Goal: Task Accomplishment & Management: Manage account settings

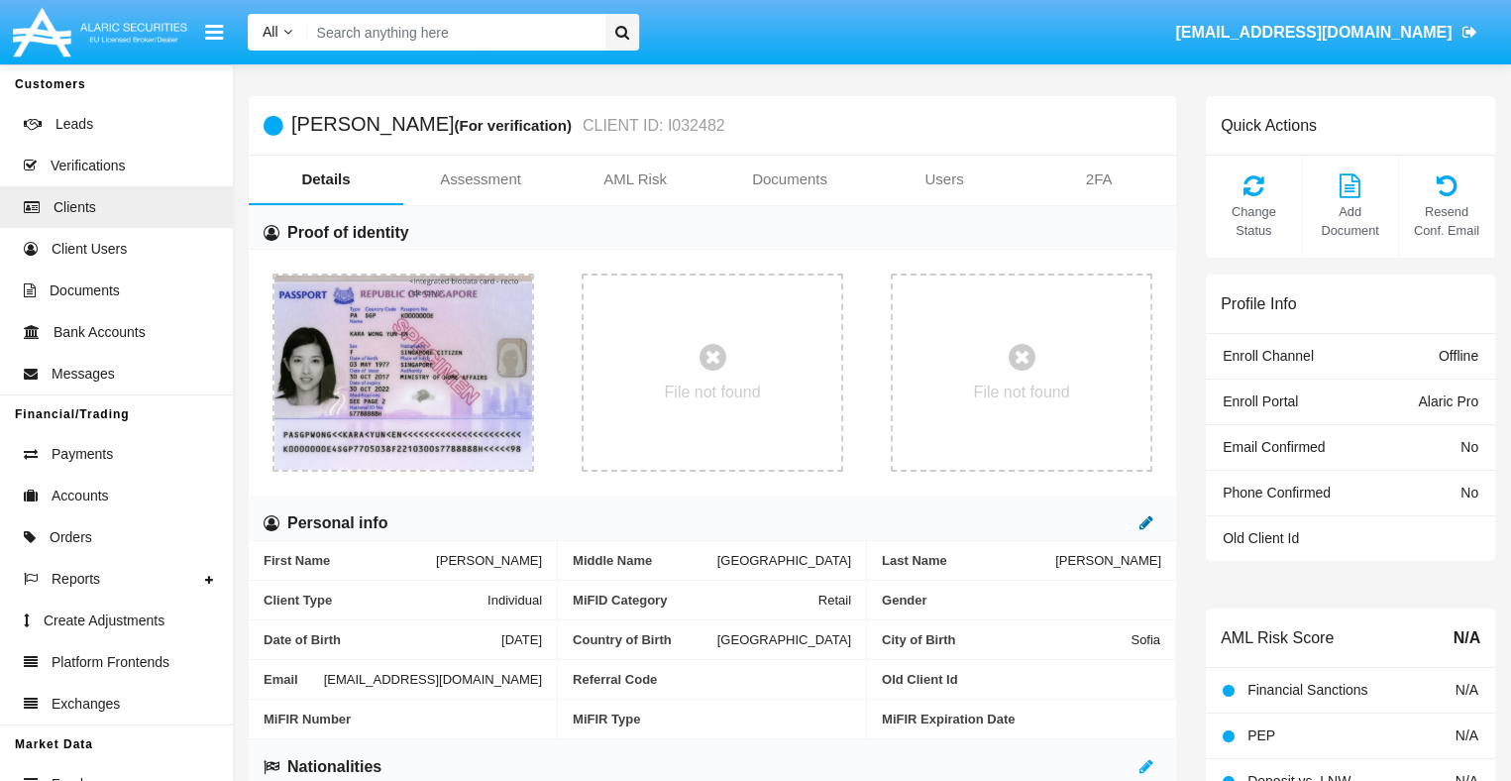
click at [1145, 523] on icon at bounding box center [1146, 522] width 14 height 16
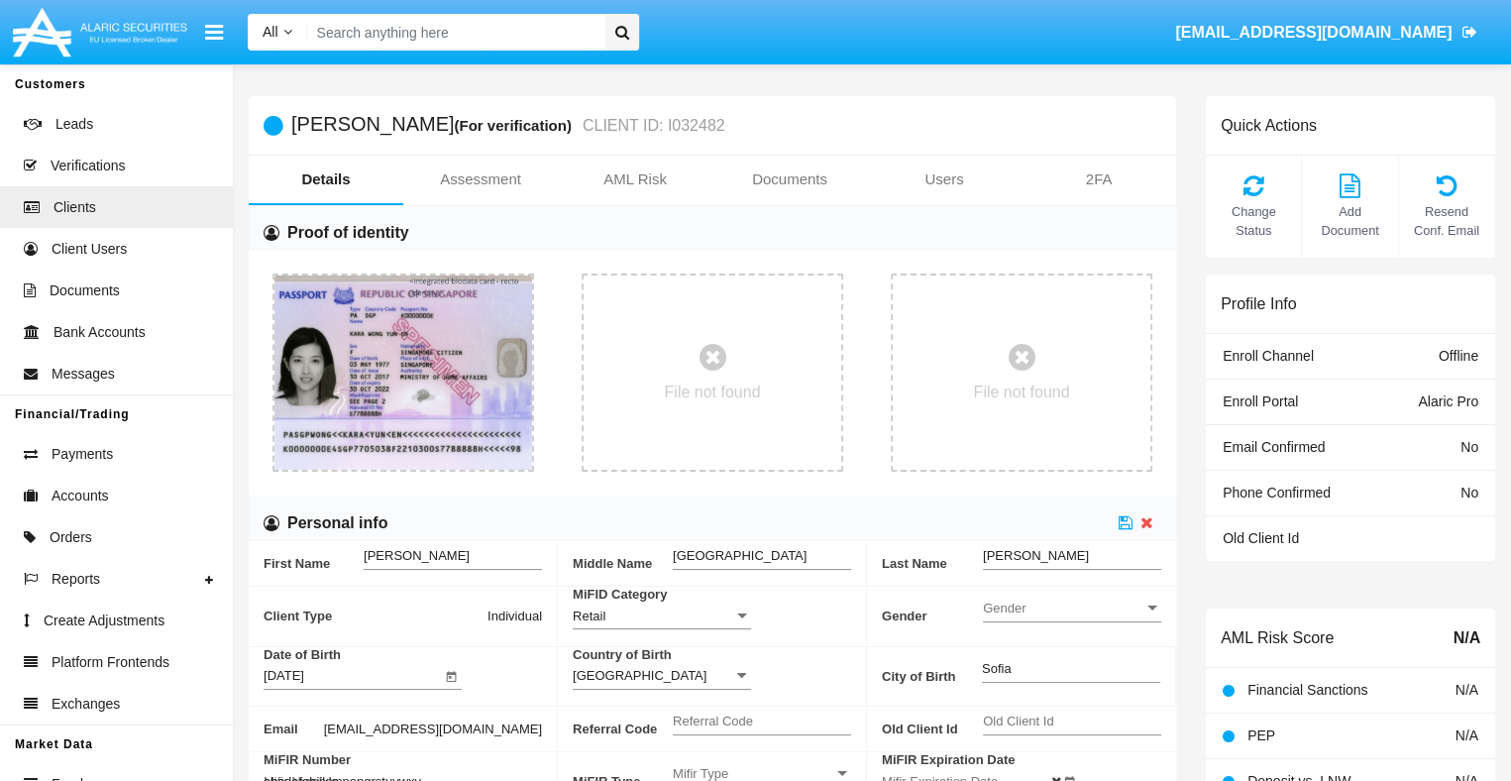
type input "abcdefghijklmnopqrstuvwxyz"
click at [1125, 521] on icon at bounding box center [1125, 521] width 14 height 16
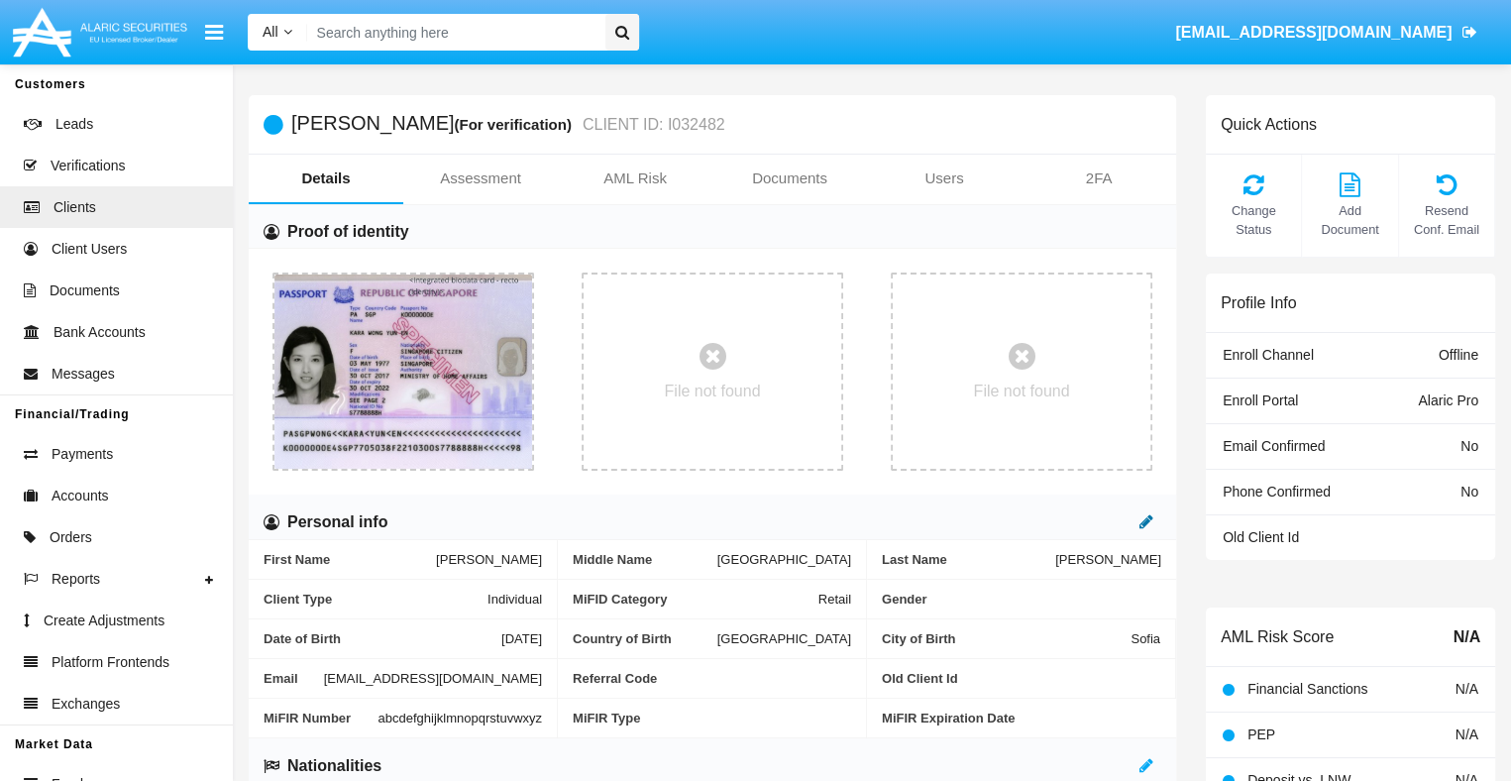
click at [1145, 521] on icon at bounding box center [1146, 521] width 14 height 16
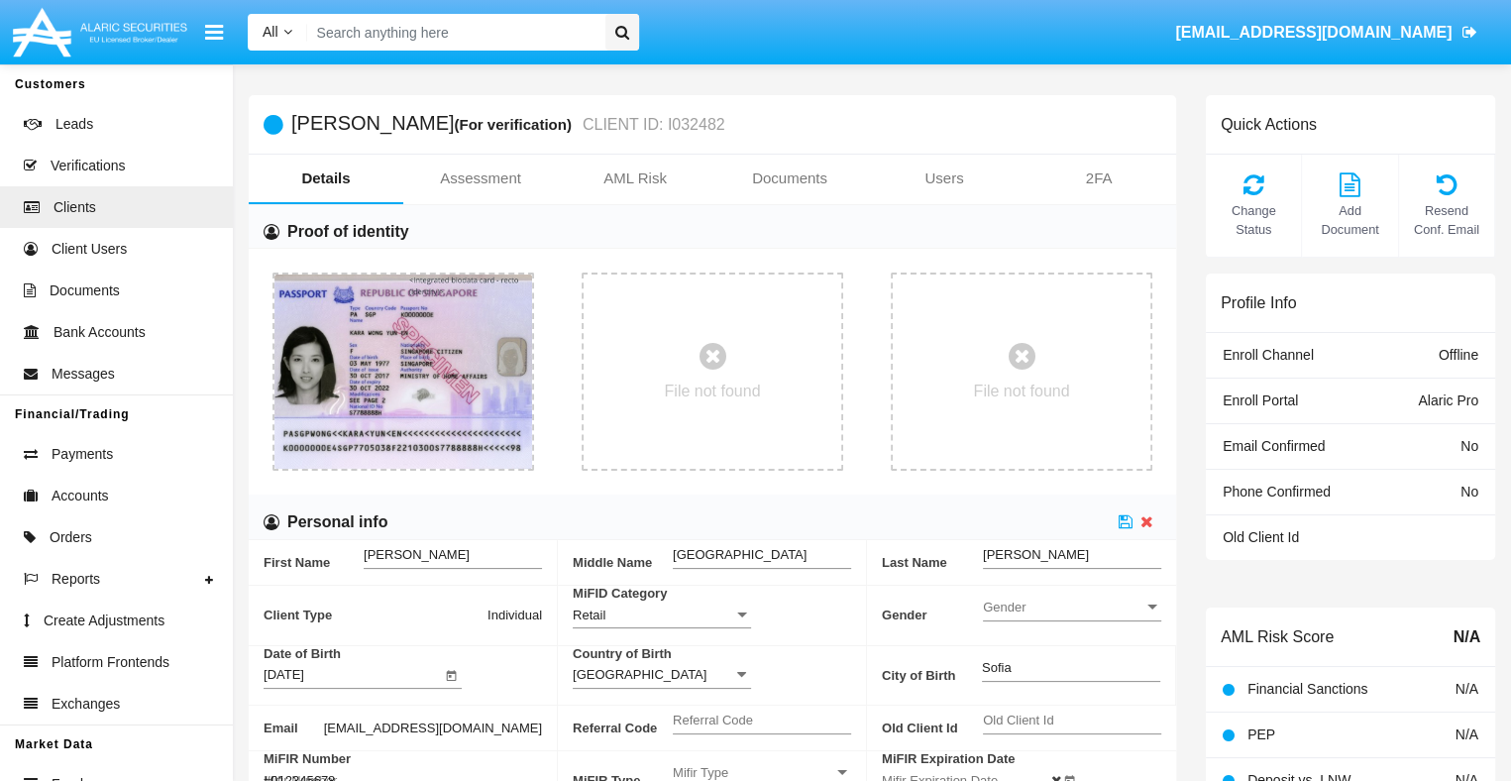
type input "#0123456789"
click at [1125, 521] on icon at bounding box center [1125, 521] width 14 height 16
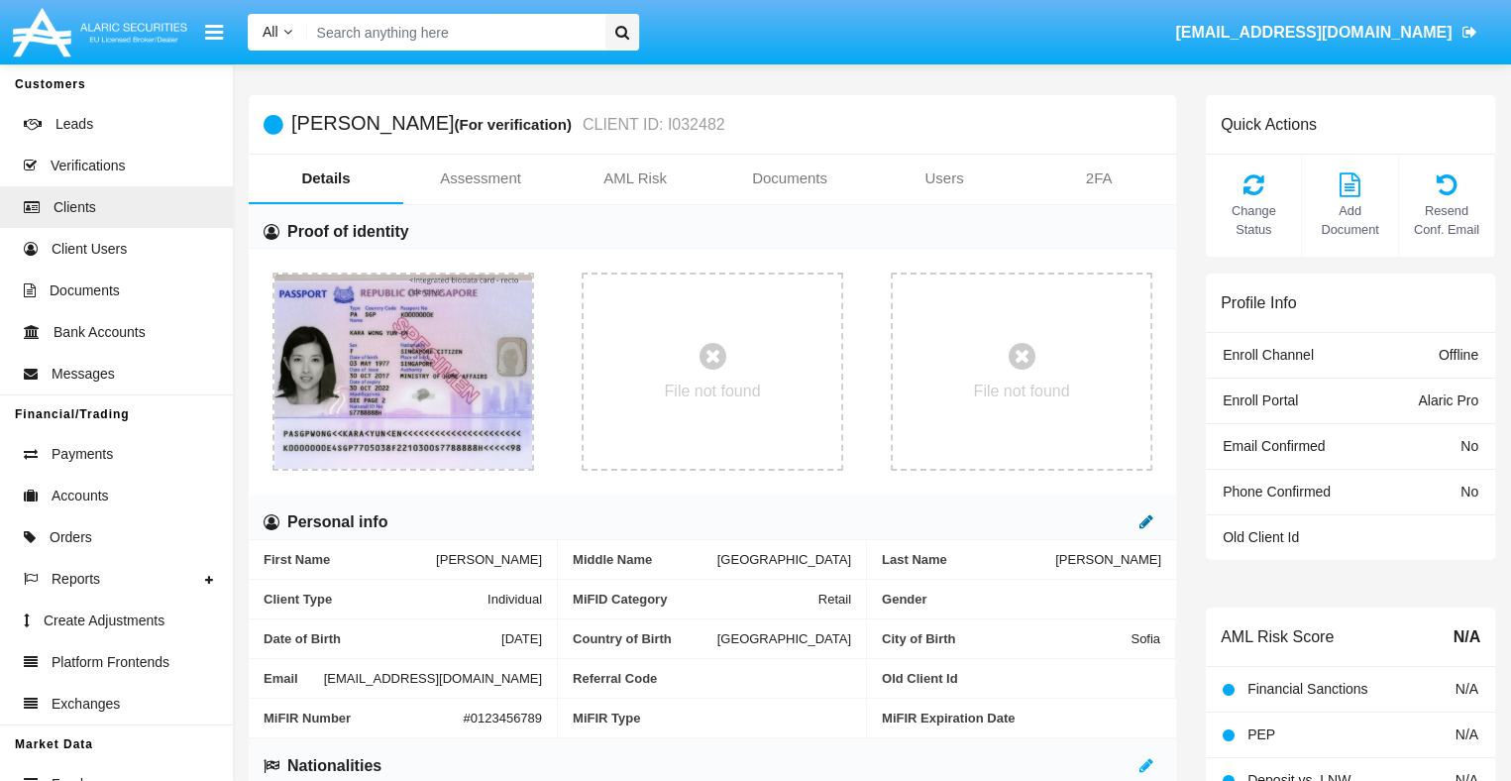
click at [1145, 521] on icon at bounding box center [1146, 521] width 14 height 16
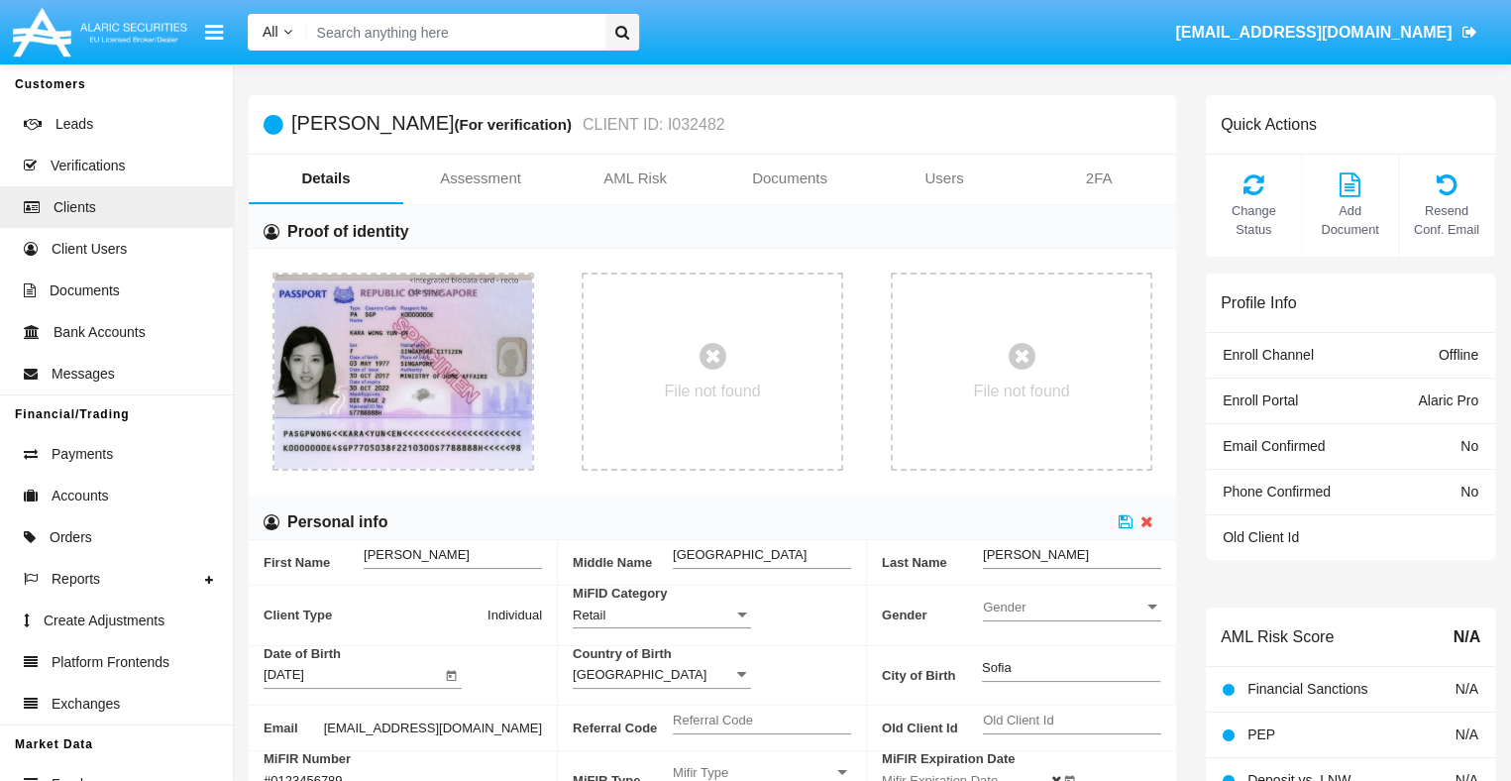
click at [442, 772] on input "#0123456789" at bounding box center [352, 780] width 178 height 17
click at [1125, 521] on icon at bounding box center [1125, 521] width 14 height 16
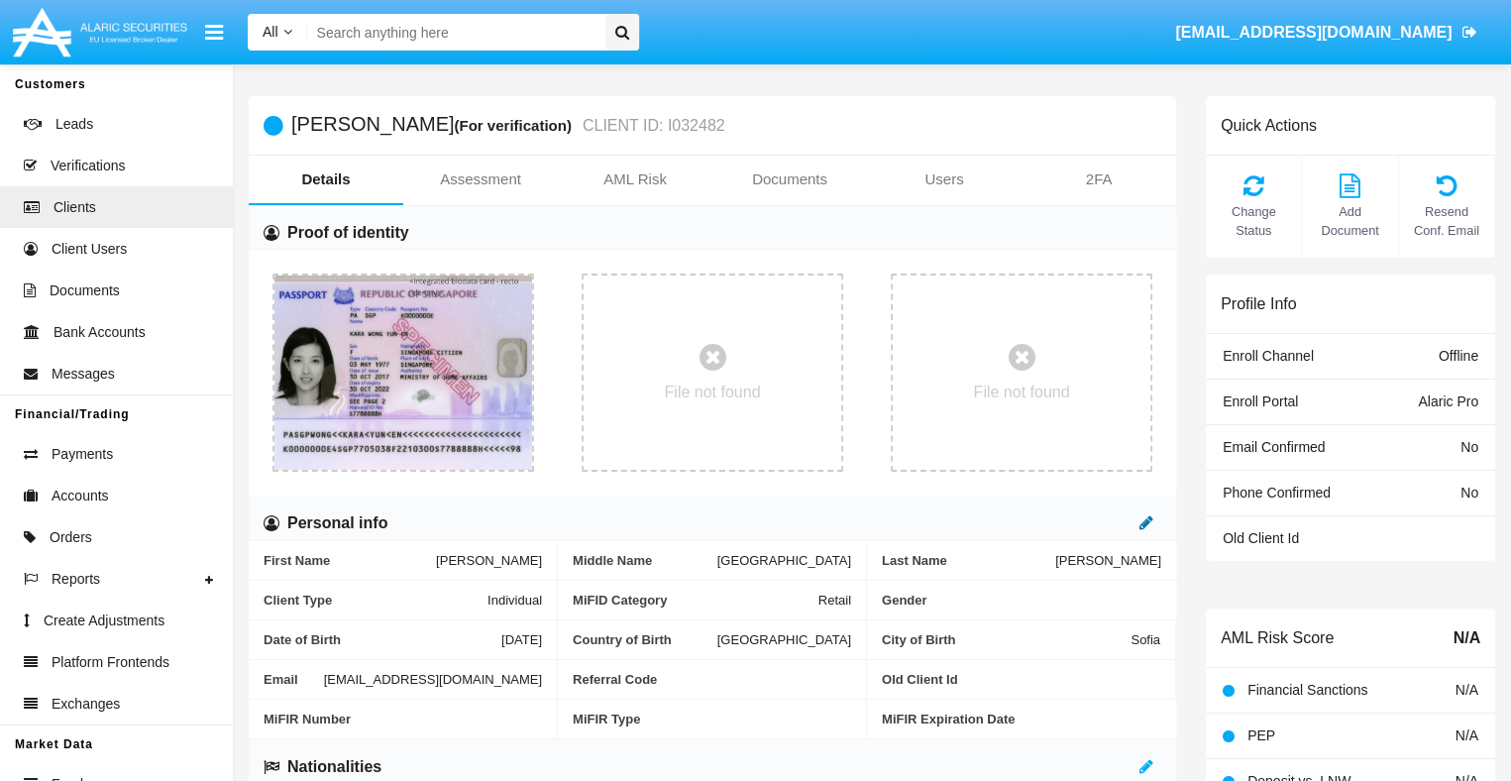
click at [1145, 523] on icon at bounding box center [1146, 522] width 14 height 16
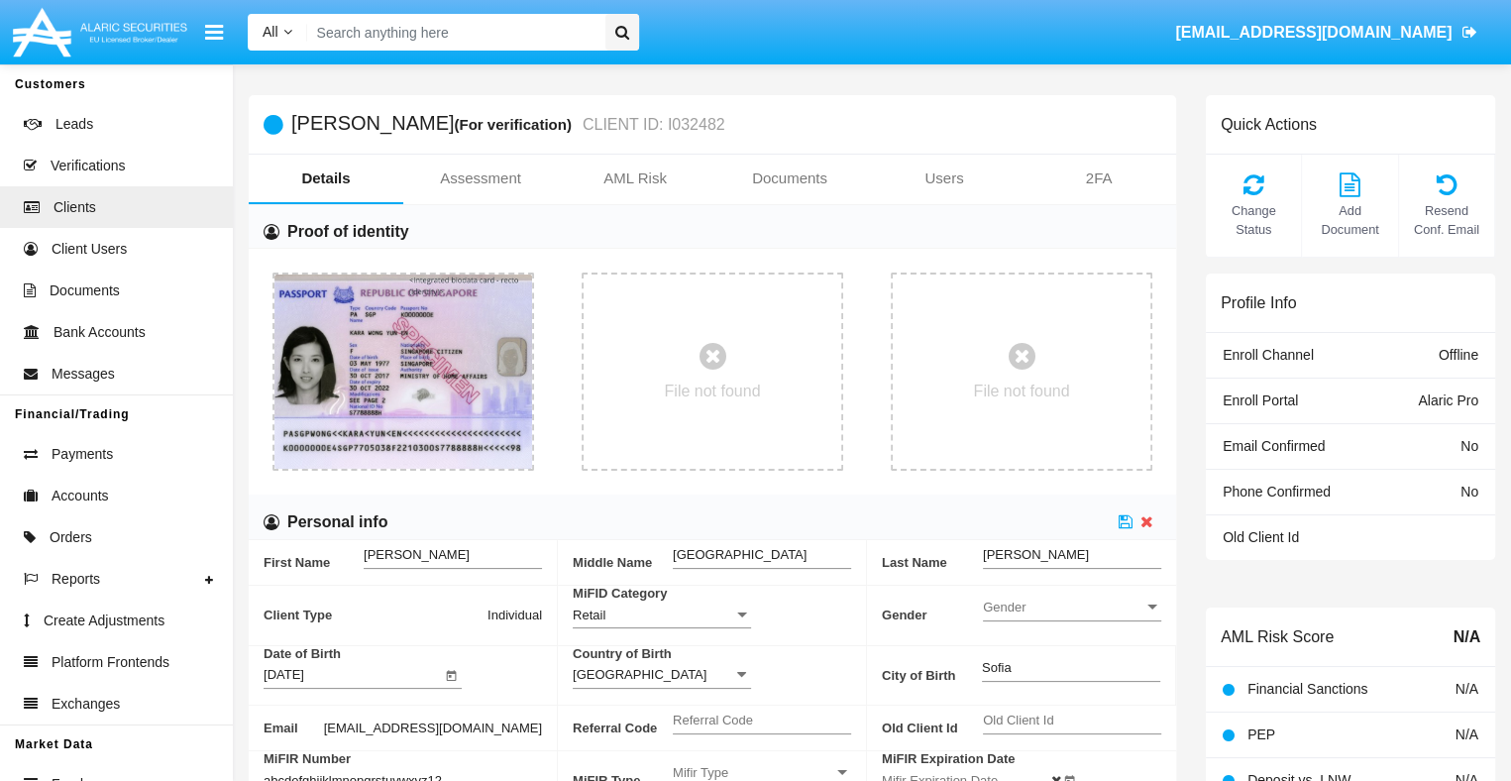
scroll to position [0, 14]
type input "abcdefghijklmnopqrstuvwxyz1234"
click at [1125, 521] on icon at bounding box center [1125, 521] width 14 height 16
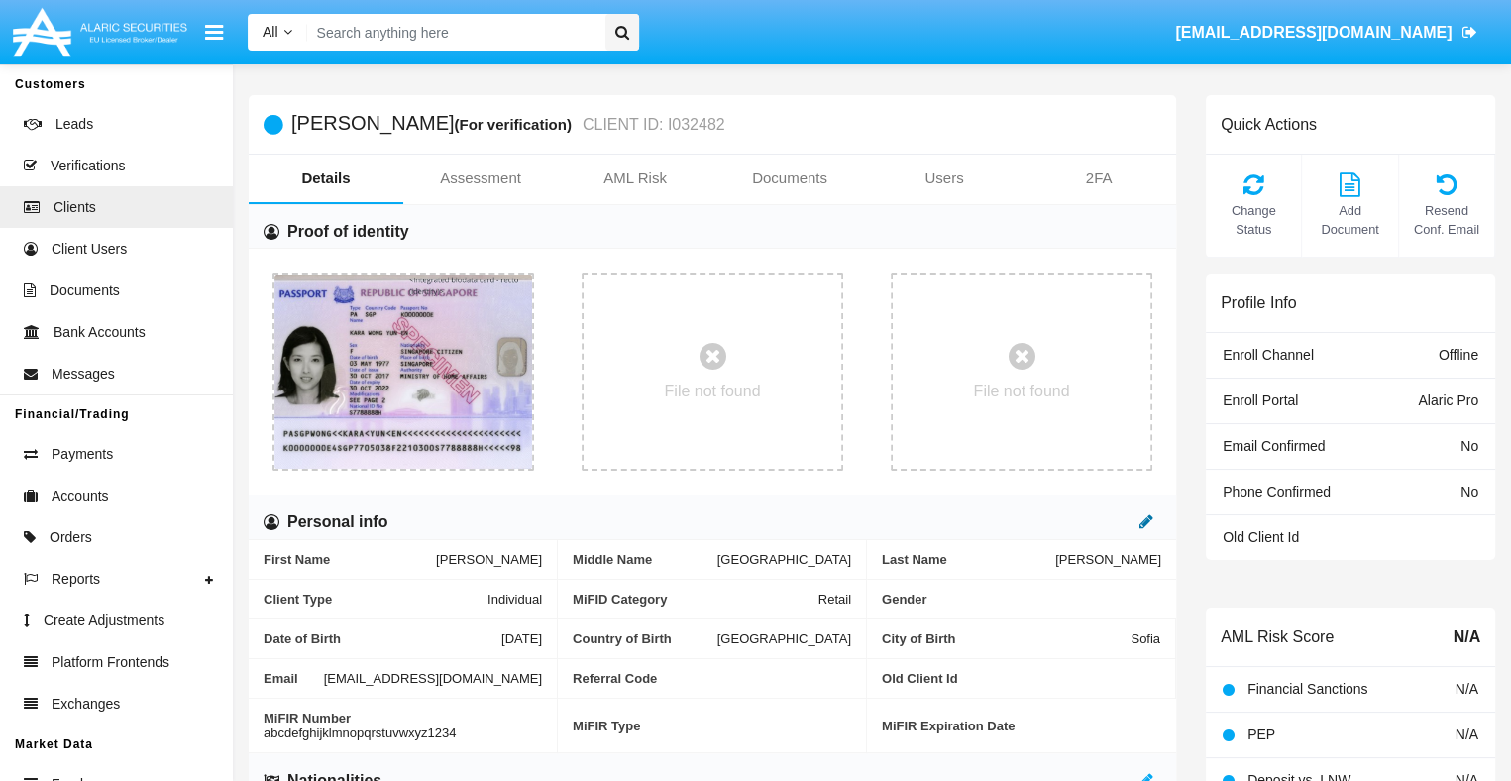
click at [1145, 521] on icon at bounding box center [1146, 521] width 14 height 16
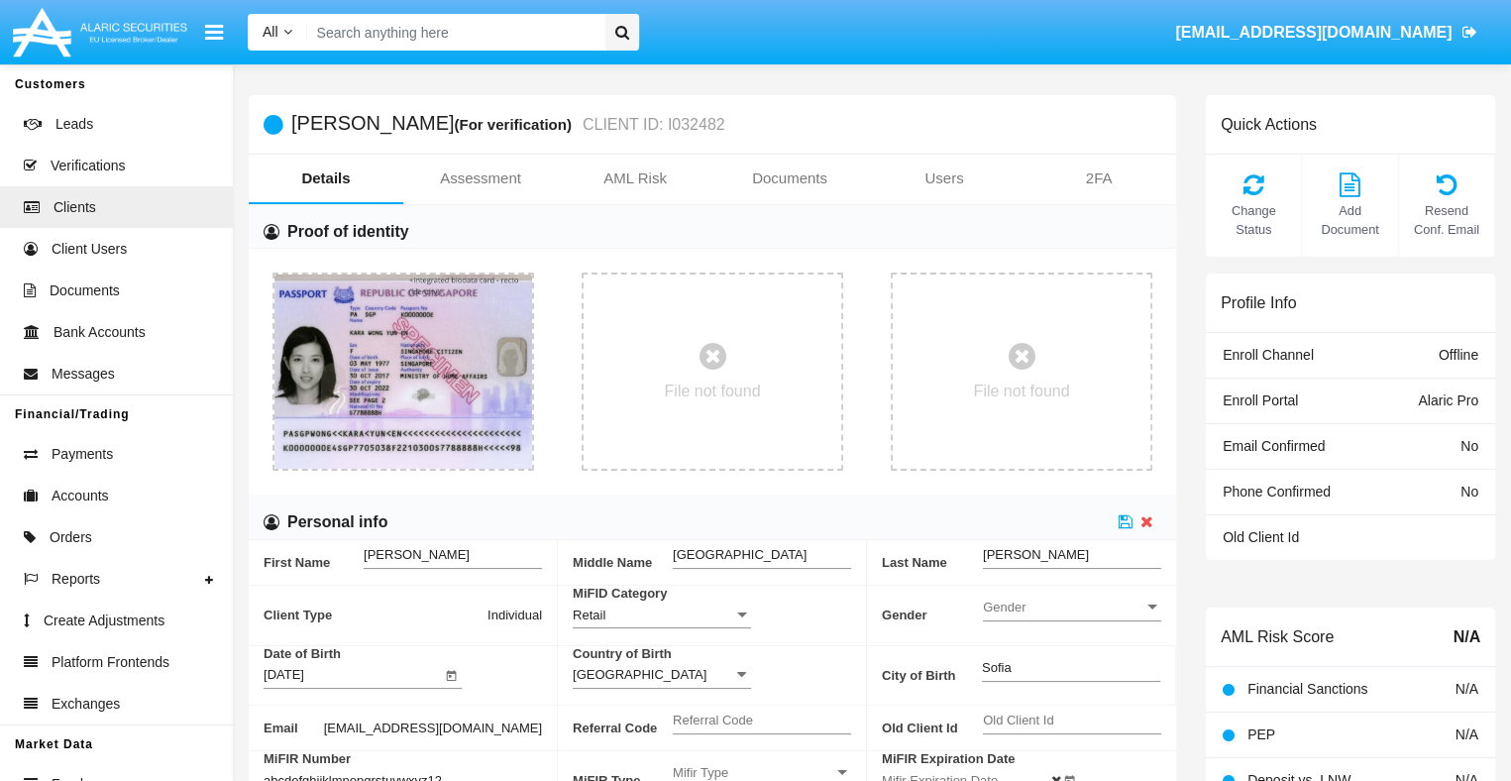
scroll to position [0, 21]
type input "abcdefghijklmnopqrstuvwxyz12345"
click at [1125, 521] on icon at bounding box center [1125, 521] width 14 height 16
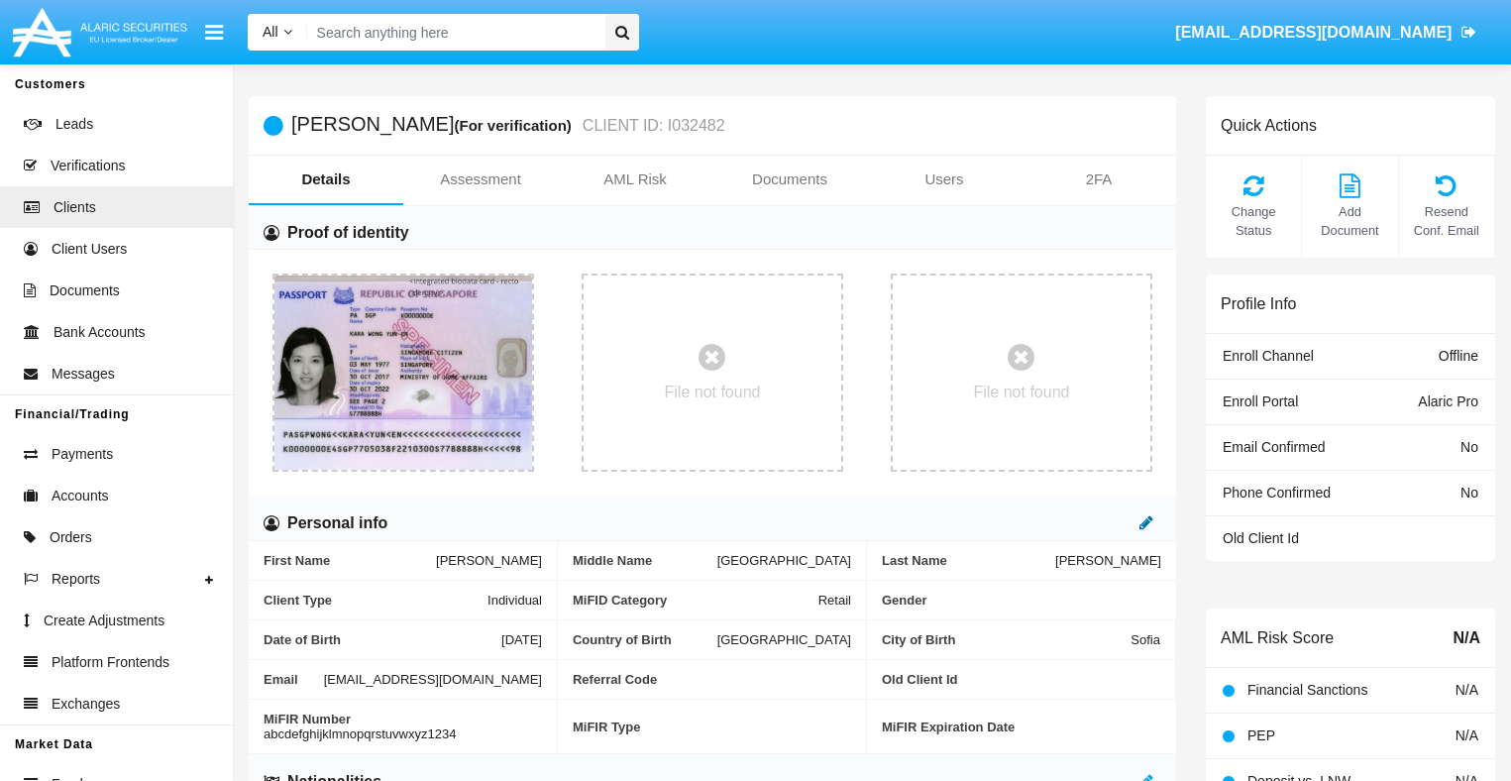
click at [1145, 523] on icon at bounding box center [1146, 522] width 14 height 16
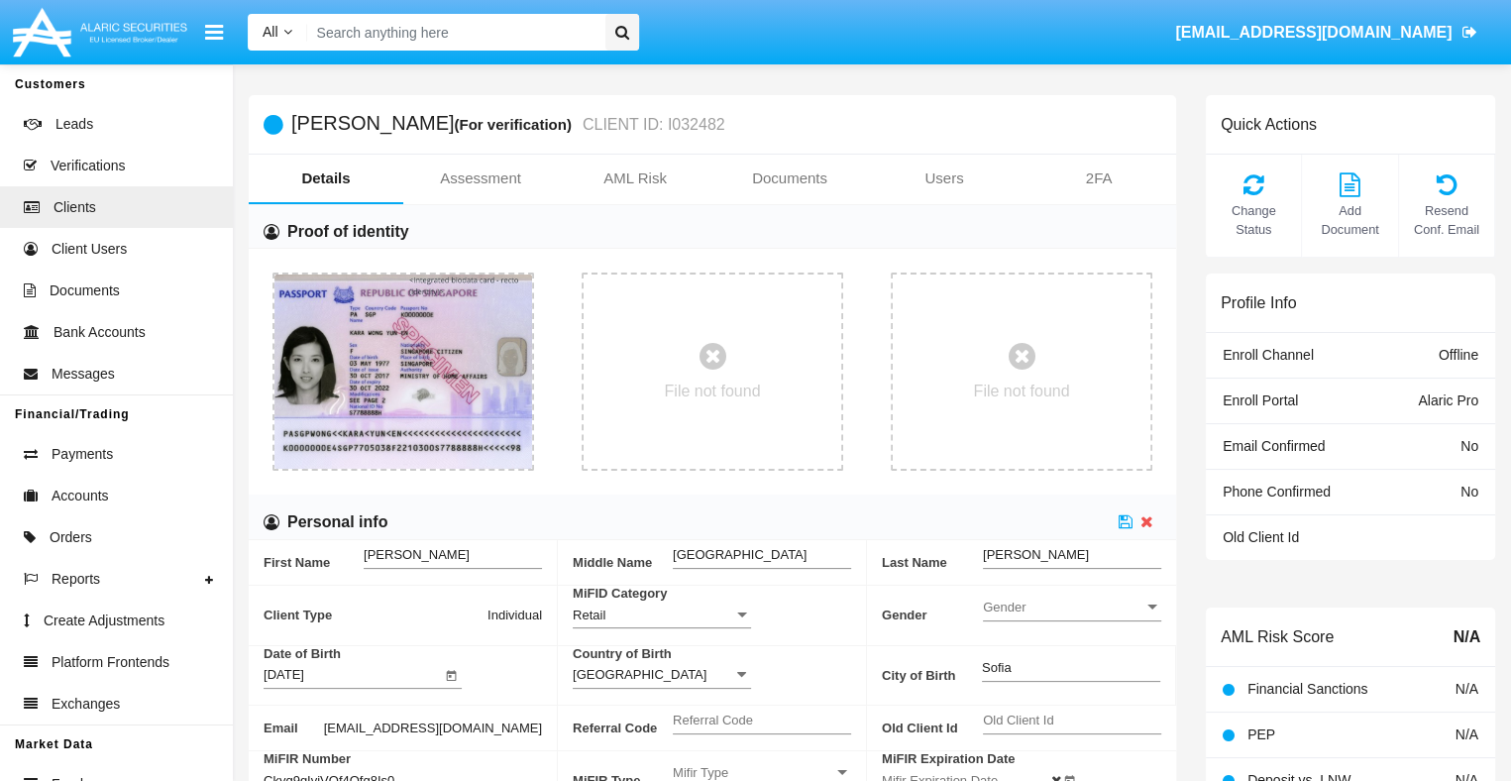
type input "Ckyq9gIviVQf4Ofg8Is0"
click at [762, 772] on span "Mifir Type" at bounding box center [753, 772] width 160 height 17
click at [762, 722] on span "CONCAT" at bounding box center [762, 722] width 178 height 39
click at [970, 776] on input "Mifir Expiration Date" at bounding box center [971, 780] width 178 height 17
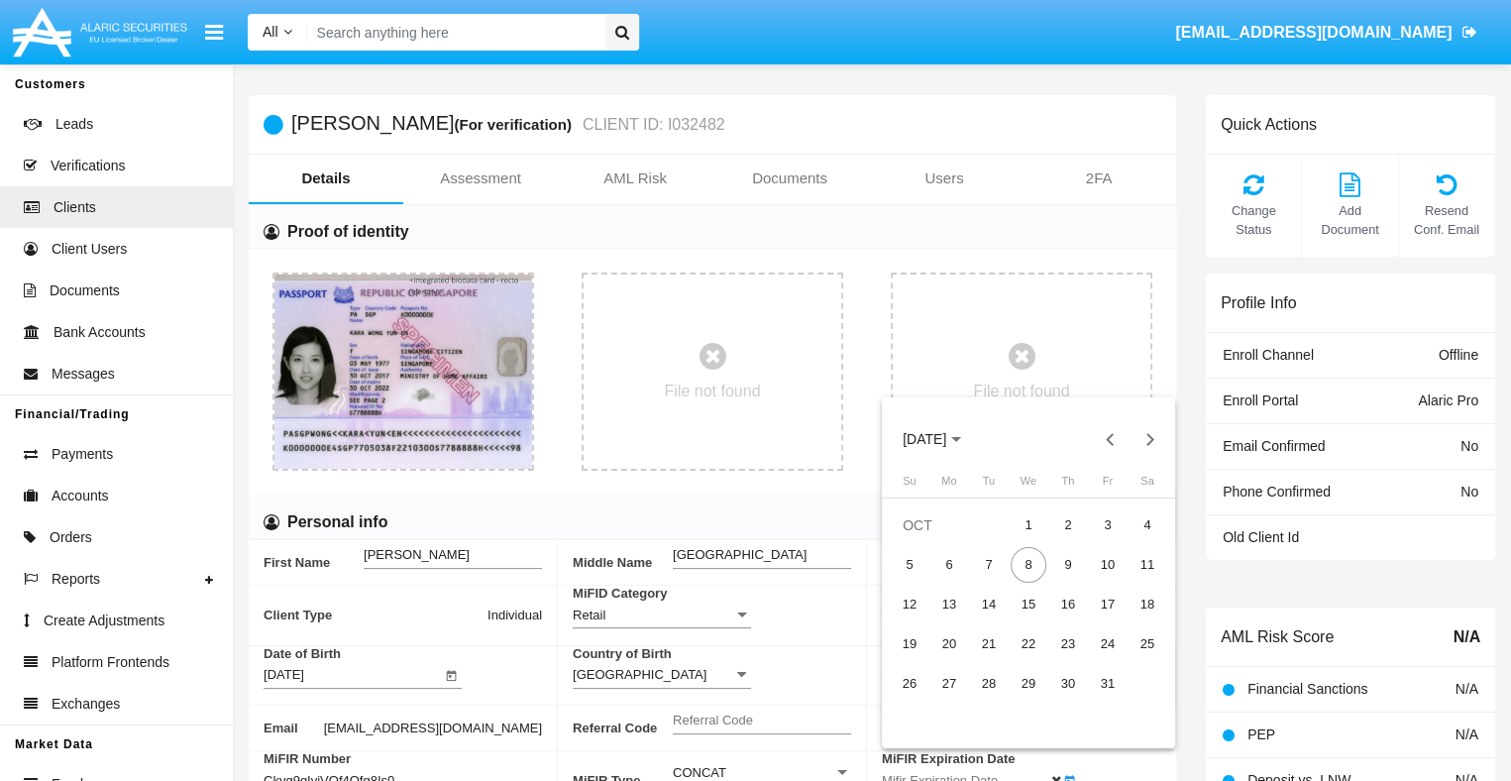
scroll to position [8, 0]
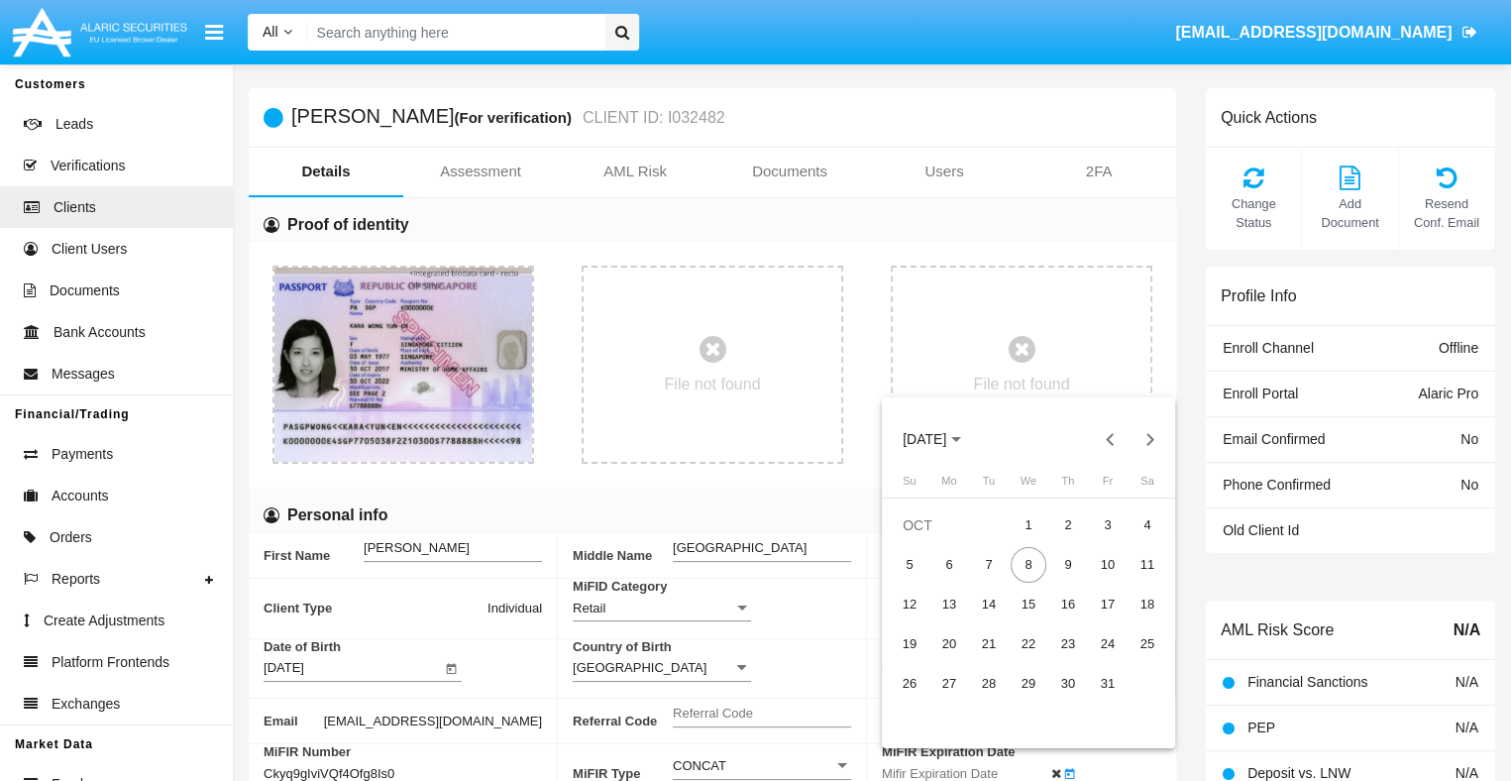
click at [940, 439] on span "OCT 2025" at bounding box center [924, 440] width 44 height 16
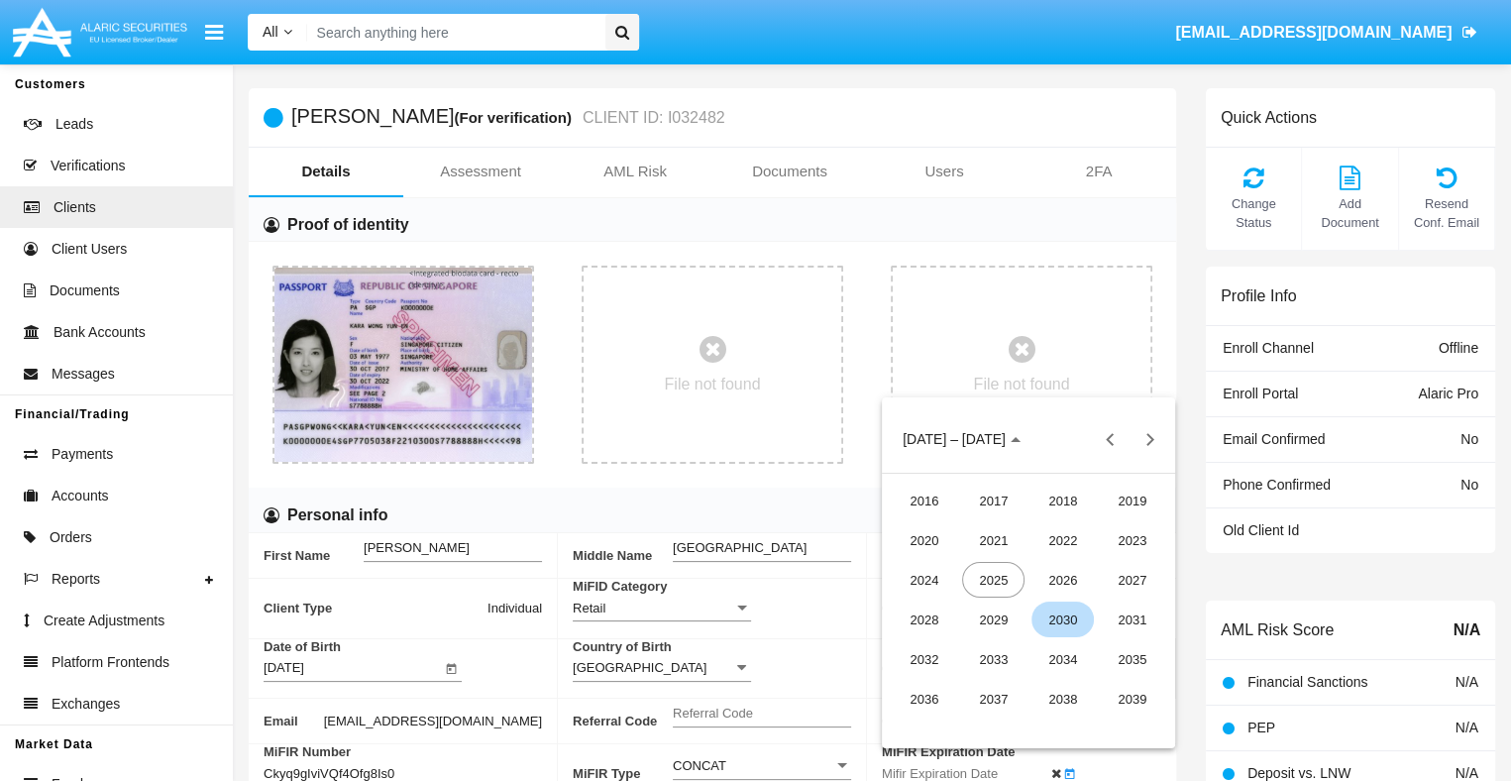
click at [1062, 619] on div "2030" at bounding box center [1062, 619] width 62 height 36
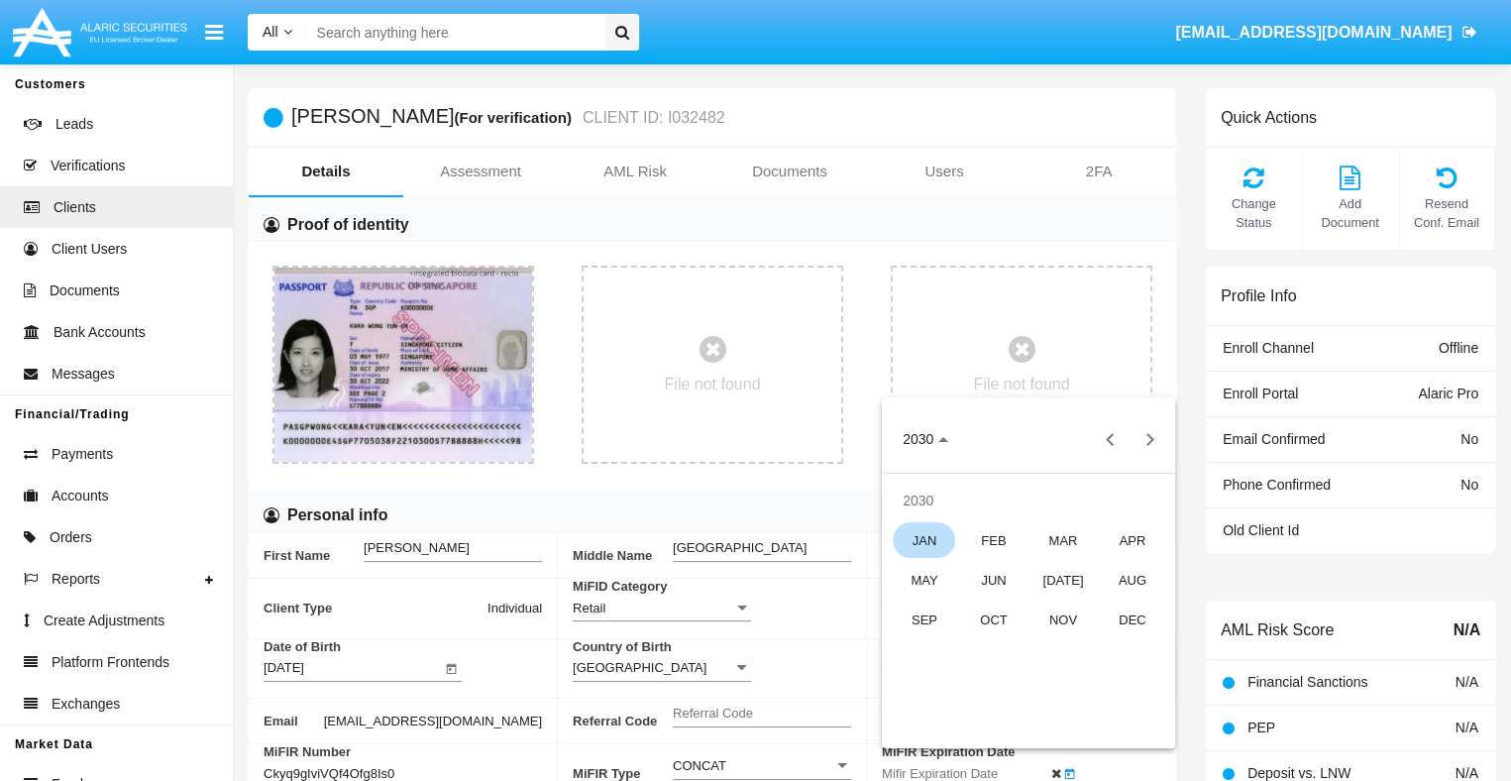
click at [923, 540] on div "JAN" at bounding box center [923, 540] width 62 height 36
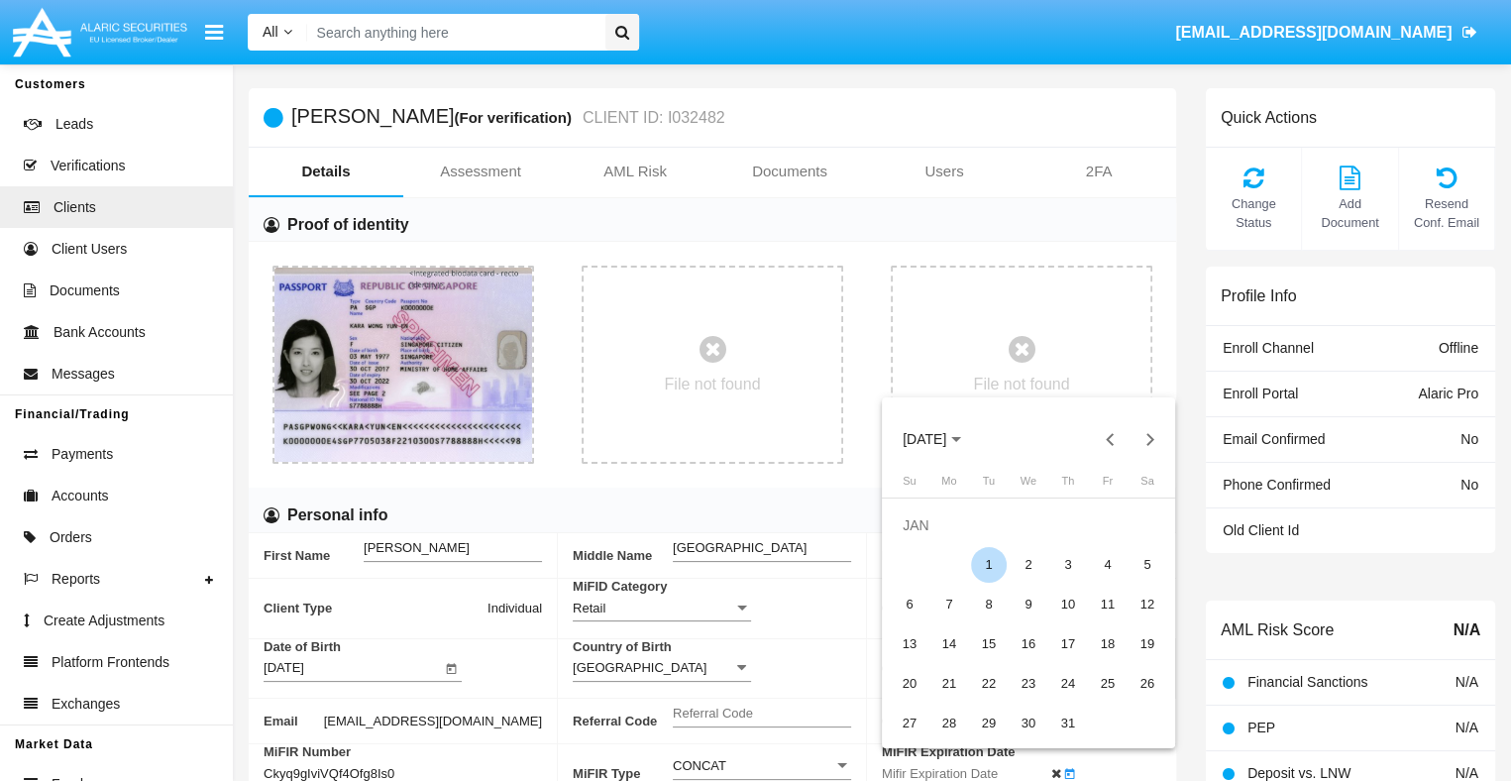
click at [988, 564] on div "1" at bounding box center [989, 565] width 36 height 36
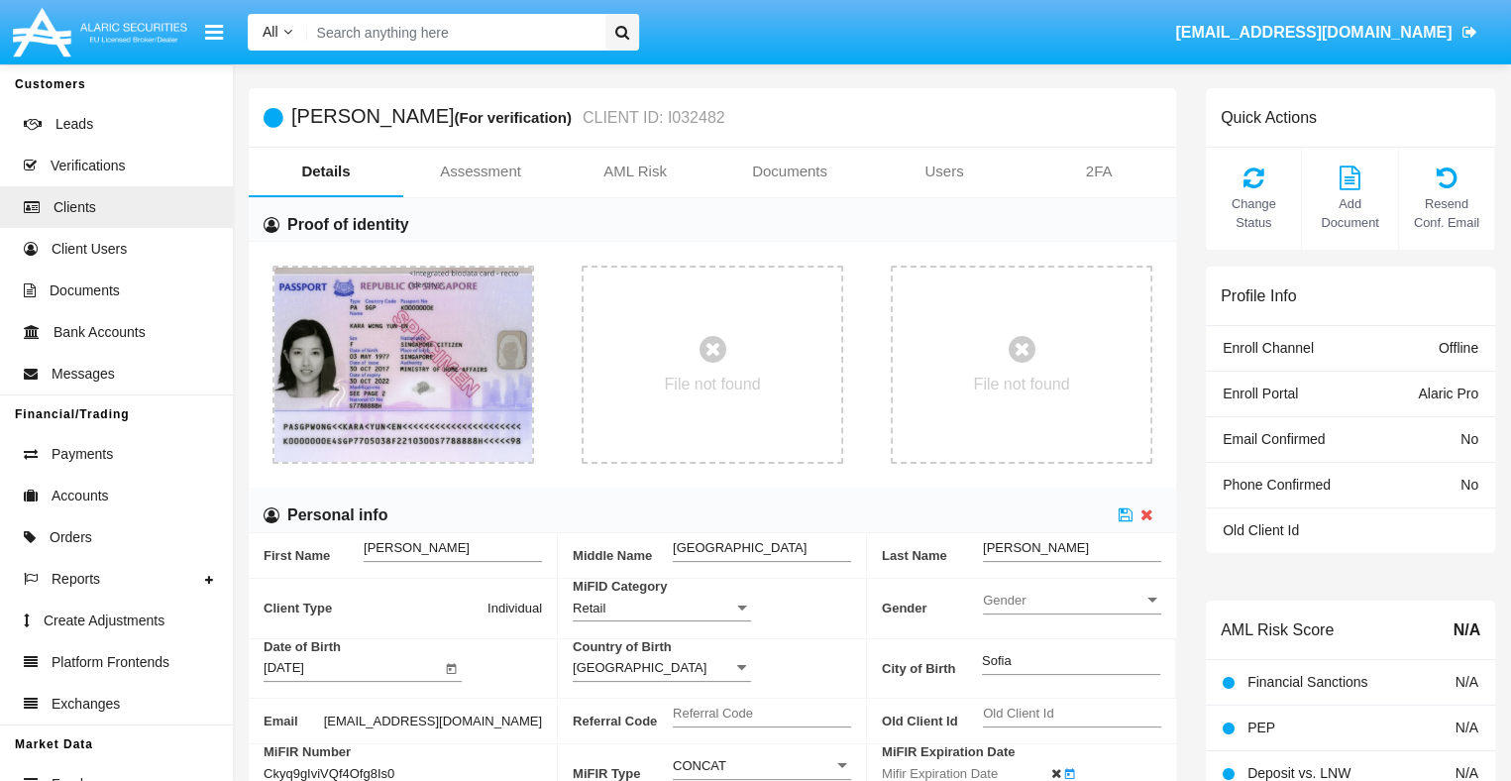
type input "[DATE]"
click at [1125, 514] on icon at bounding box center [1125, 514] width 14 height 16
